Goal: Information Seeking & Learning: Understand process/instructions

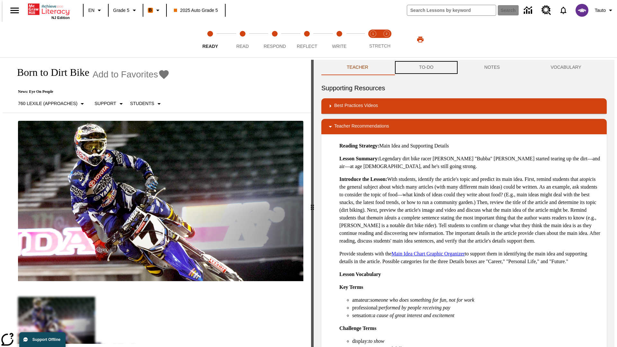
click at [426, 68] on button "TO-DO" at bounding box center [426, 67] width 65 height 15
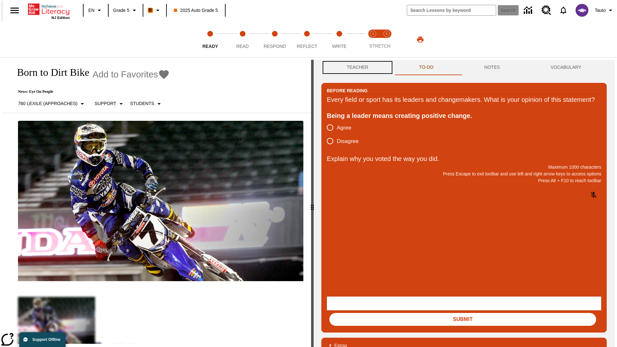
scroll to position [0, 0]
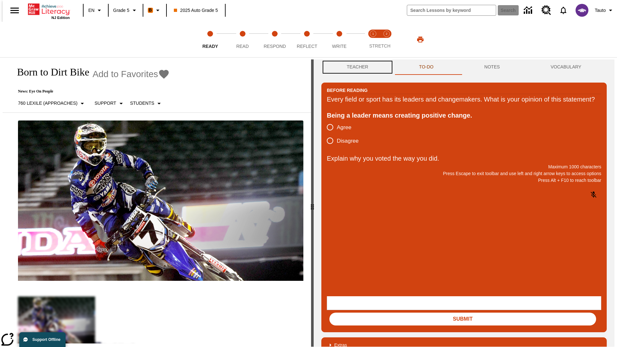
click at [356, 68] on button "Teacher" at bounding box center [358, 66] width 72 height 15
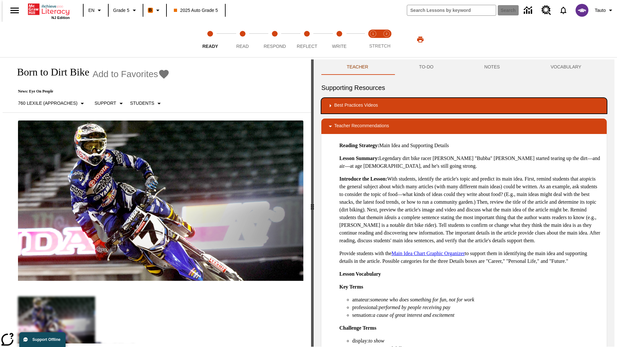
click at [464, 106] on div "Best Practices Videos" at bounding box center [464, 106] width 275 height 8
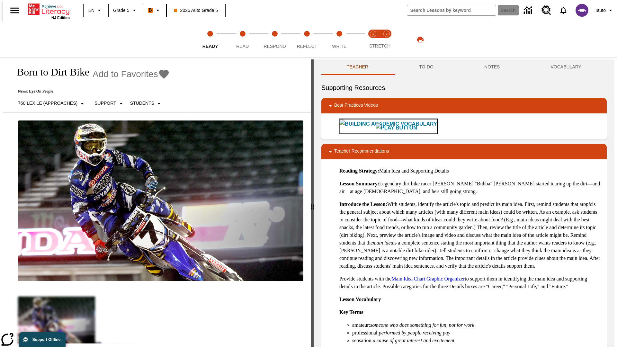
click at [376, 126] on img "Building Academic Vocabulary" at bounding box center [396, 127] width 41 height 9
click at [242, 40] on span "Read" at bounding box center [242, 44] width 13 height 12
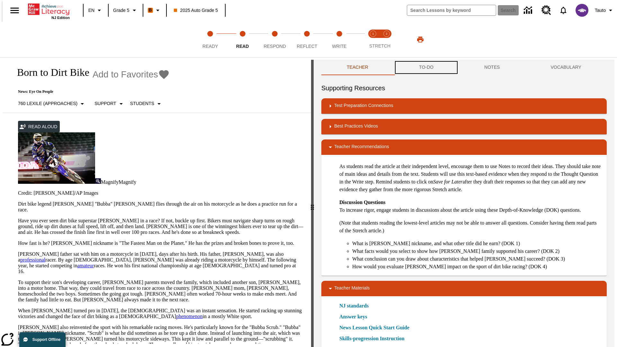
scroll to position [0, 0]
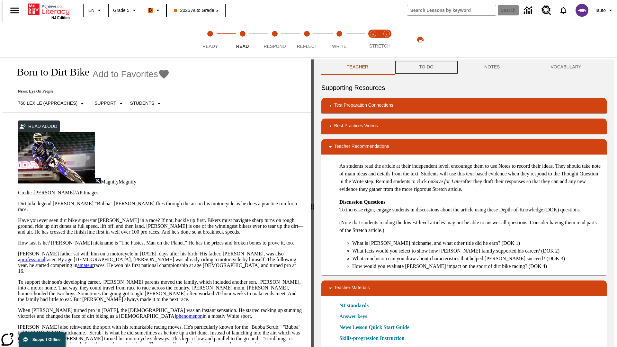
click at [426, 68] on button "TO-DO" at bounding box center [426, 66] width 65 height 15
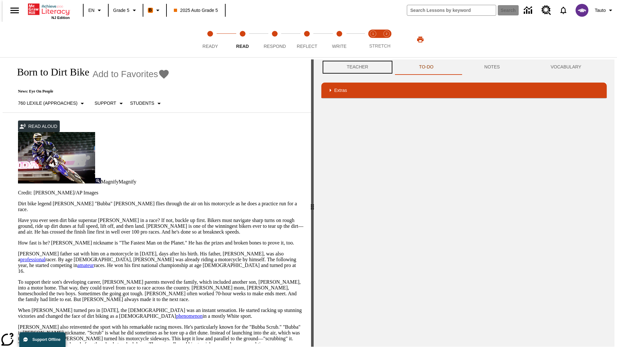
click at [356, 67] on button "Teacher" at bounding box center [358, 66] width 72 height 15
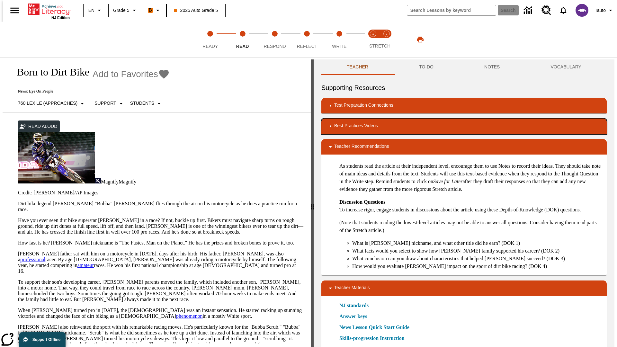
click at [464, 126] on div "Best Practices Videos" at bounding box center [464, 127] width 275 height 8
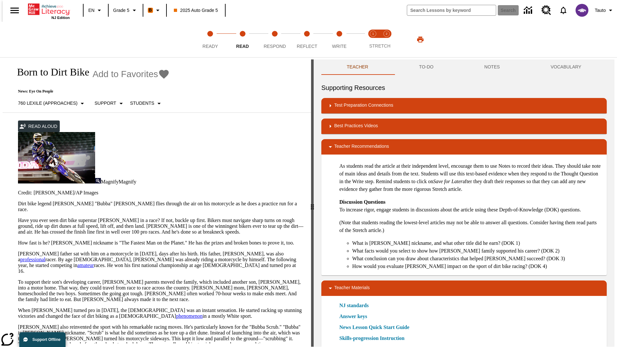
click at [358, 144] on img "Summarization" at bounding box center [373, 153] width 31 height 18
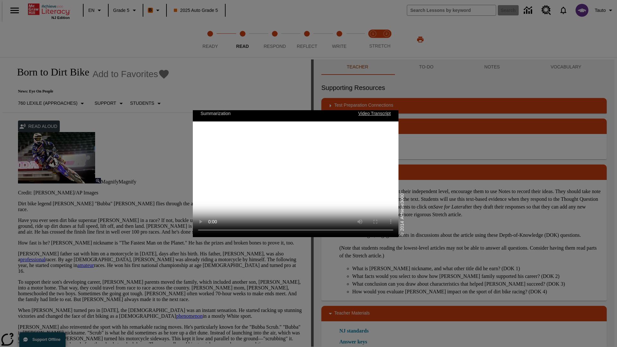
scroll to position [0, 0]
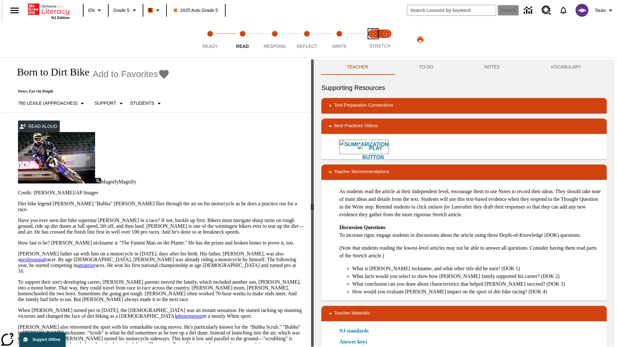
click at [373, 40] on span "Stretch Read step 1 of 2" at bounding box center [373, 44] width 8 height 12
